Goal: Task Accomplishment & Management: Use online tool/utility

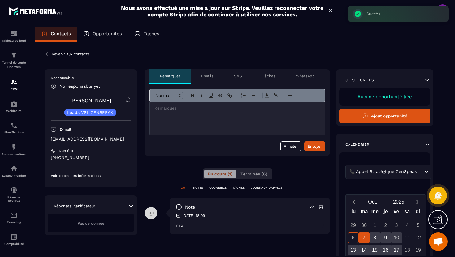
click at [47, 53] on icon at bounding box center [47, 53] width 4 height 3
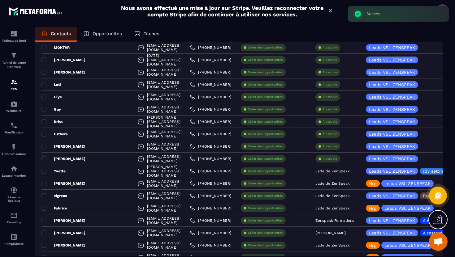
scroll to position [328, 0]
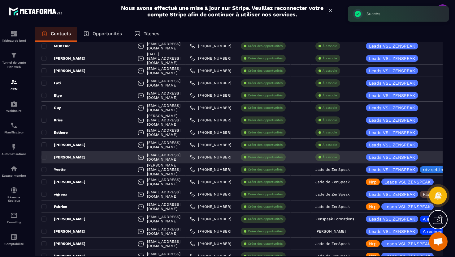
click at [333, 158] on p "À associe" at bounding box center [329, 157] width 15 height 4
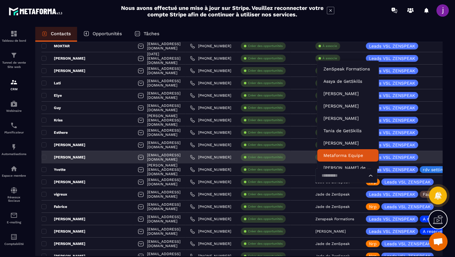
scroll to position [19, 0]
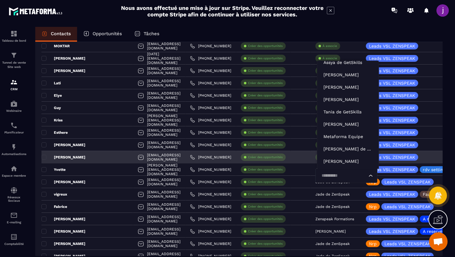
click at [330, 177] on input "Search for option" at bounding box center [343, 176] width 48 height 7
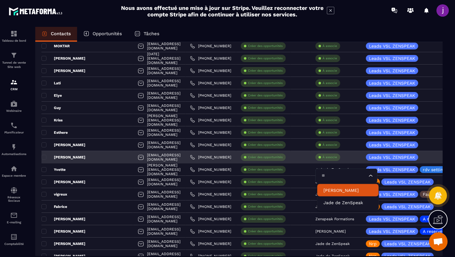
type input "***"
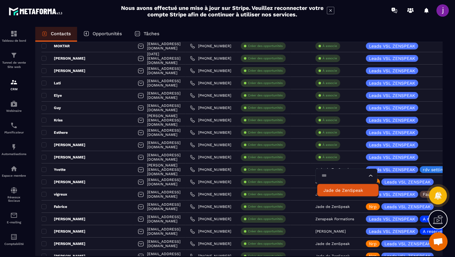
click at [332, 191] on p "Jade de ZenSpeak" at bounding box center [347, 190] width 49 height 6
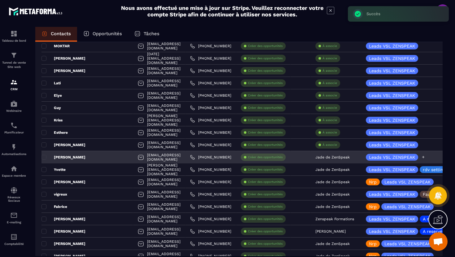
click at [423, 158] on icon at bounding box center [423, 157] width 4 height 4
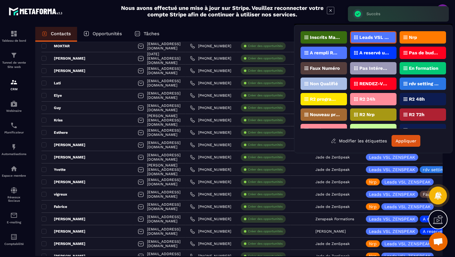
click at [423, 36] on div "Nrp" at bounding box center [422, 37] width 46 height 12
click at [406, 144] on button "Appliquer" at bounding box center [405, 141] width 29 height 12
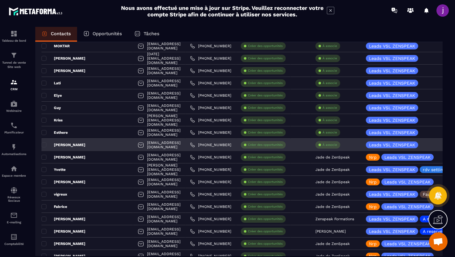
click at [93, 145] on div "[PERSON_NAME]" at bounding box center [87, 145] width 92 height 12
